Goal: Information Seeking & Learning: Learn about a topic

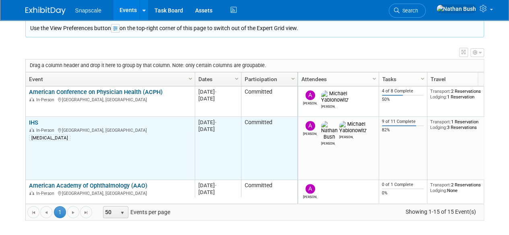
click at [35, 122] on link "IHS" at bounding box center [33, 122] width 9 height 7
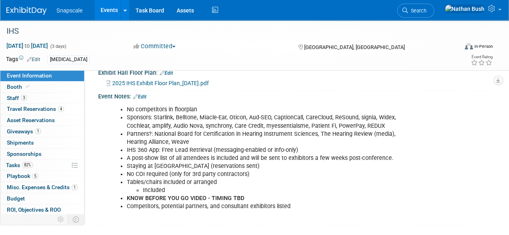
scroll to position [161, 0]
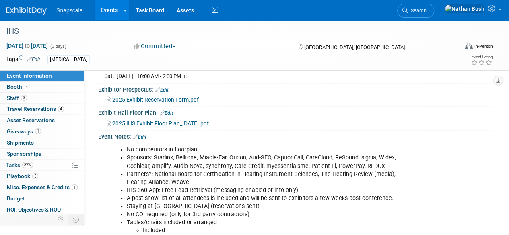
click at [145, 127] on span "2025 IHS Exhibit Floor Plan_08-04-25.pdf" at bounding box center [160, 123] width 96 height 6
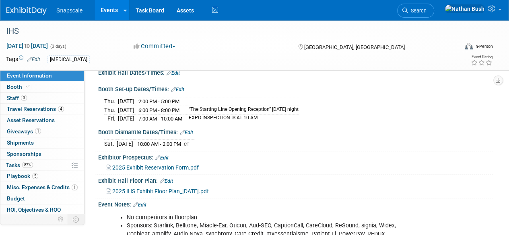
scroll to position [80, 0]
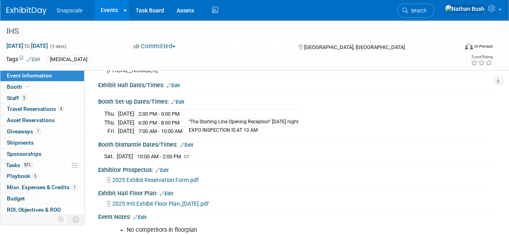
click at [146, 183] on span "2025 Exhibit Reservation Form.pdf" at bounding box center [155, 180] width 86 height 6
drag, startPoint x: 210, startPoint y: 128, endPoint x: 306, endPoint y: 136, distance: 96.8
click at [298, 135] on tbody "Thu. Sep 18, 2025 2:00 PM - 5:00 PM Thu. Sep 18, 2025 6:00 PM - 8:00 PM “The St…" at bounding box center [201, 122] width 194 height 26
click at [273, 138] on div "Booth Set-up Dates/Times: Edit Thu. Sep 18, 2025 2:00 PM - 5:00 PM Thu. Sep 18,…" at bounding box center [293, 117] width 398 height 43
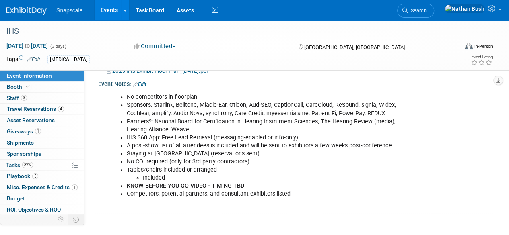
scroll to position [201, 0]
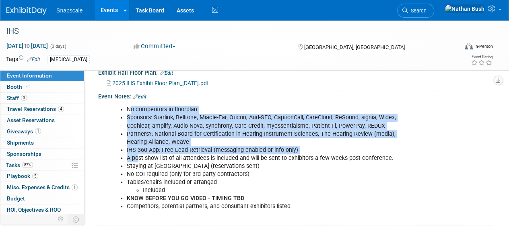
drag, startPoint x: 139, startPoint y: 158, endPoint x: 130, endPoint y: 107, distance: 51.5
click at [130, 107] on div "No competitors in floorplan Sponsors: Starlink, Belltone, Miacle-Ear, Oticon, A…" at bounding box center [260, 162] width 310 height 121
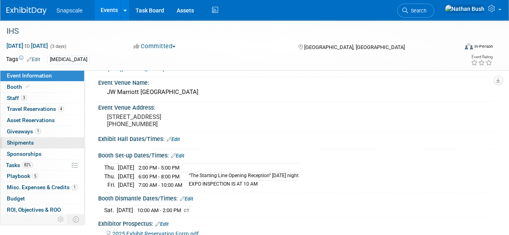
scroll to position [0, 0]
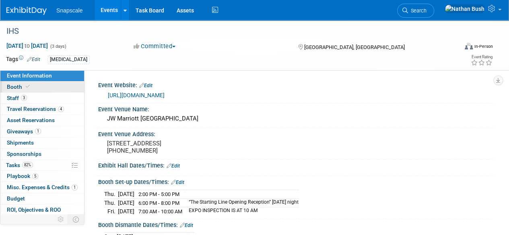
click at [29, 91] on link "Booth" at bounding box center [42, 87] width 84 height 11
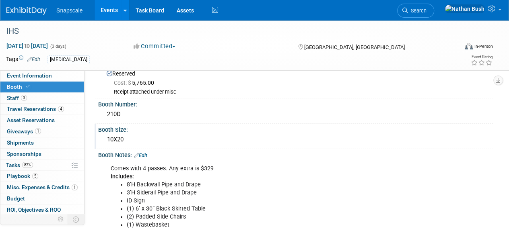
scroll to position [40, 0]
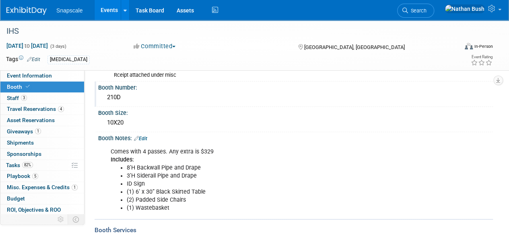
drag, startPoint x: 100, startPoint y: 98, endPoint x: 95, endPoint y: 98, distance: 4.8
click at [95, 98] on div "Booth Number: 210D" at bounding box center [293, 94] width 398 height 25
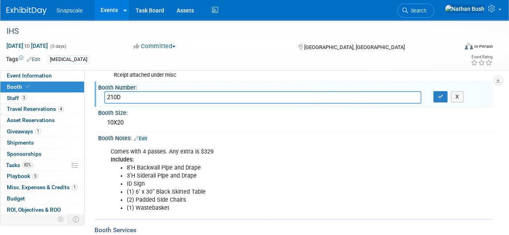
click at [104, 99] on input "210D" at bounding box center [262, 97] width 317 height 12
drag, startPoint x: 118, startPoint y: 98, endPoint x: 105, endPoint y: 98, distance: 12.9
click at [105, 98] on input "210D" at bounding box center [262, 97] width 317 height 12
drag, startPoint x: 129, startPoint y: 96, endPoint x: 99, endPoint y: 97, distance: 30.6
click at [99, 97] on div "210D" at bounding box center [262, 97] width 329 height 12
